Goal: Task Accomplishment & Management: Use online tool/utility

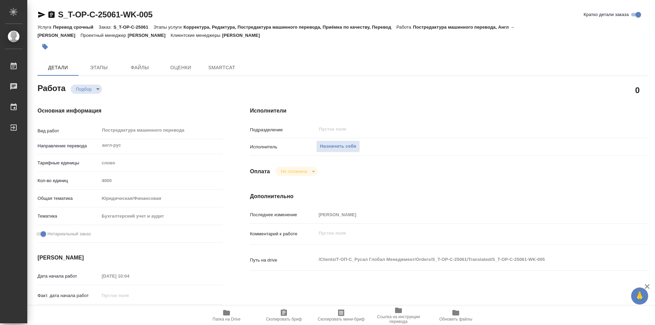
type textarea "x"
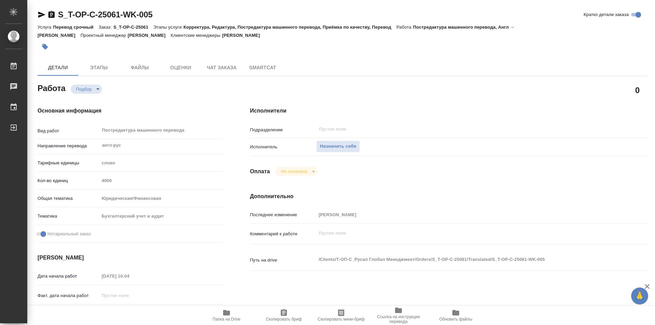
type textarea "x"
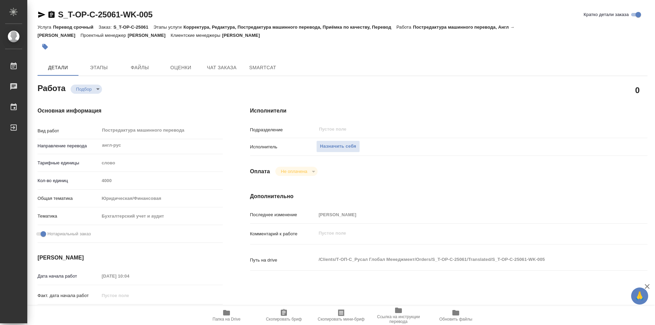
type textarea "x"
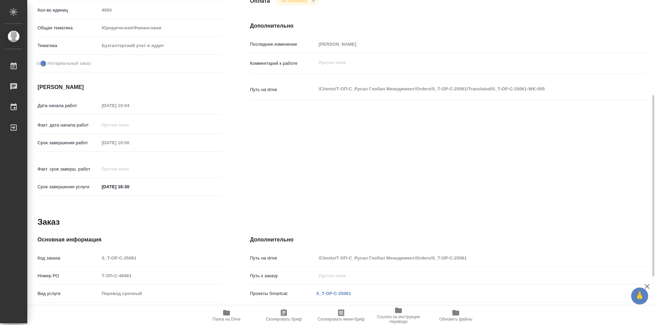
scroll to position [257, 0]
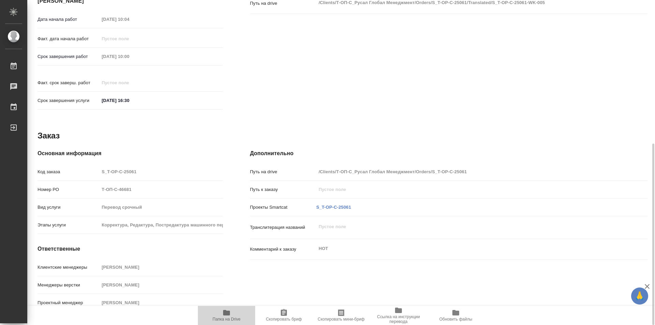
click at [228, 312] on icon "button" at bounding box center [226, 312] width 7 height 5
